Goal: Navigation & Orientation: Find specific page/section

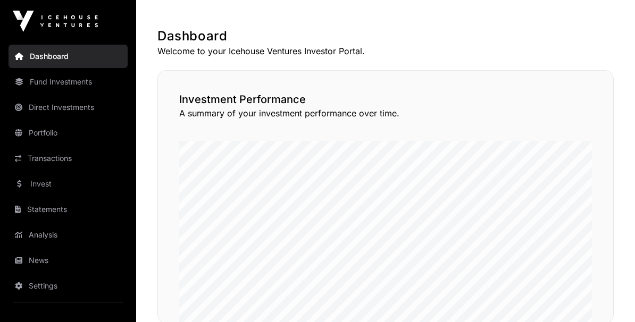
scroll to position [189, 0]
click at [42, 134] on link "Portfolio" at bounding box center [68, 132] width 119 height 23
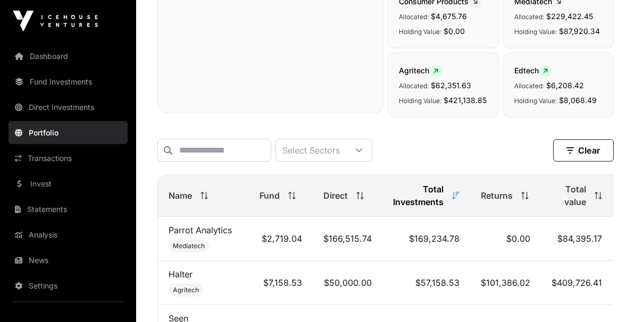
scroll to position [331, 0]
click at [464, 189] on div "Total value" at bounding box center [577, 196] width 51 height 26
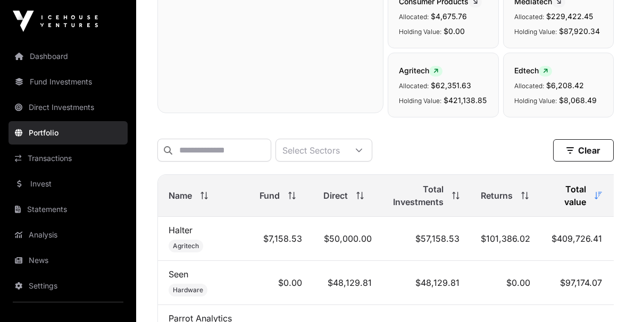
click at [189, 225] on link "Halter" at bounding box center [181, 230] width 24 height 11
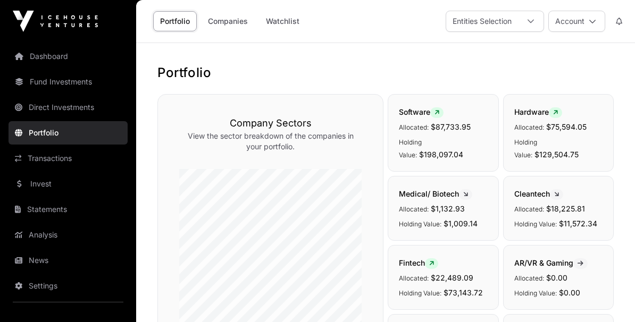
scroll to position [272, 0]
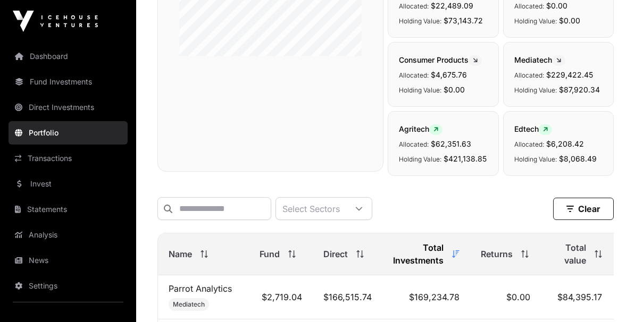
click at [464, 249] on div "Total value" at bounding box center [577, 254] width 51 height 26
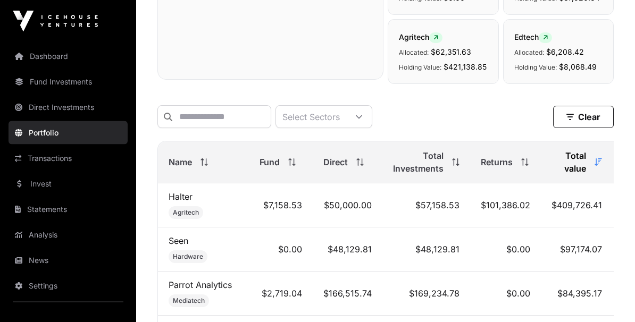
scroll to position [365, 0]
click at [464, 283] on td "$0.00" at bounding box center [505, 293] width 71 height 44
click at [464, 283] on td "$84,395.17" at bounding box center [577, 293] width 72 height 44
click at [232, 279] on link "Parrot Analytics" at bounding box center [200, 284] width 63 height 11
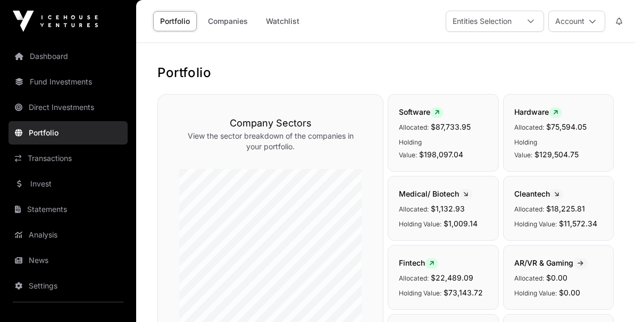
scroll to position [306, 0]
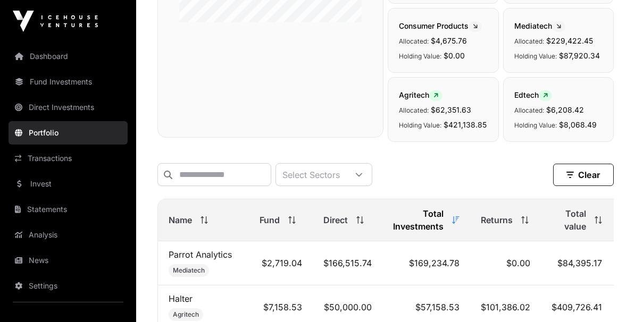
click at [464, 216] on icon at bounding box center [598, 219] width 7 height 7
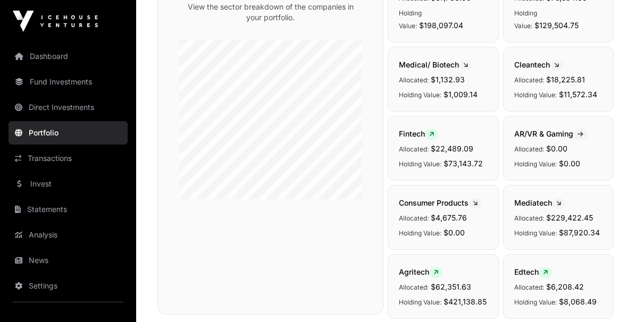
scroll to position [0, 0]
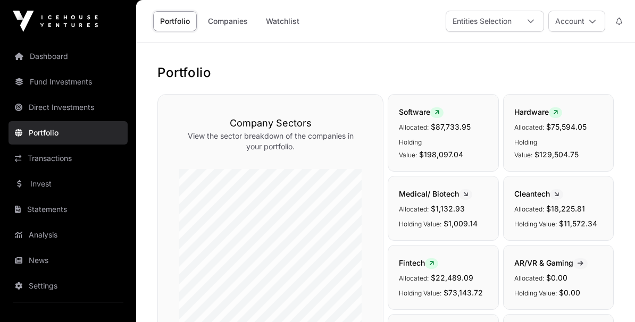
click at [41, 289] on link "Settings" at bounding box center [68, 285] width 119 height 23
